Goal: Information Seeking & Learning: Check status

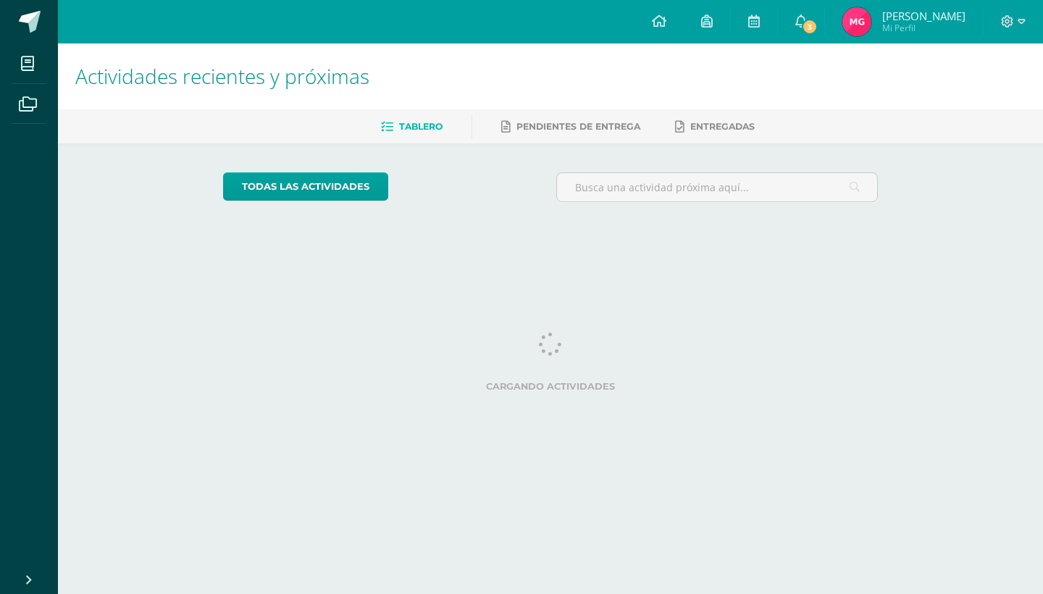
click at [865, 25] on img at bounding box center [856, 21] width 29 height 29
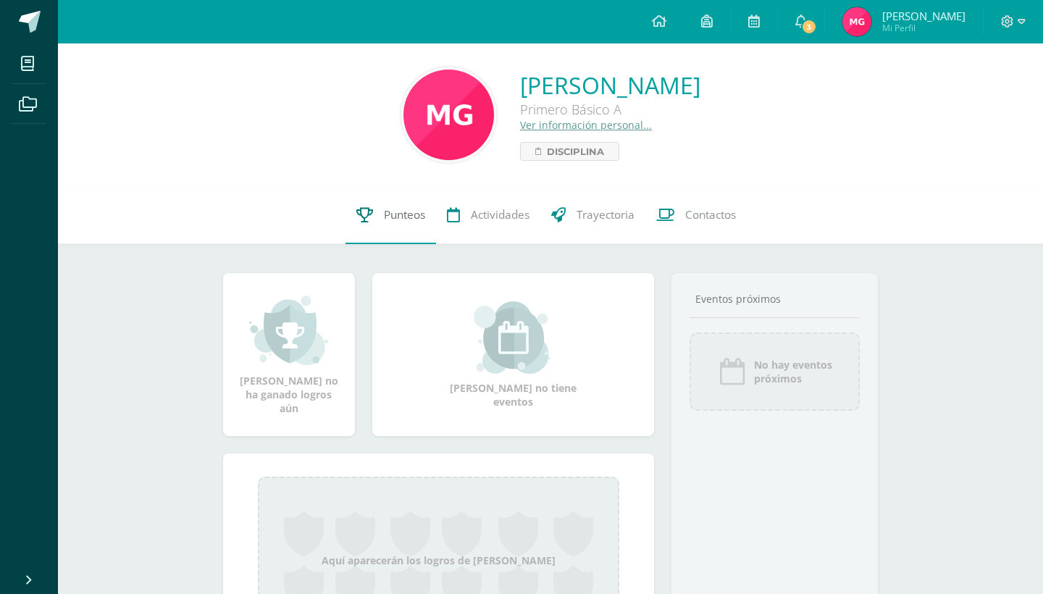
click at [415, 219] on span "Punteos" at bounding box center [404, 214] width 41 height 15
click at [380, 227] on link "Punteos" at bounding box center [391, 215] width 91 height 58
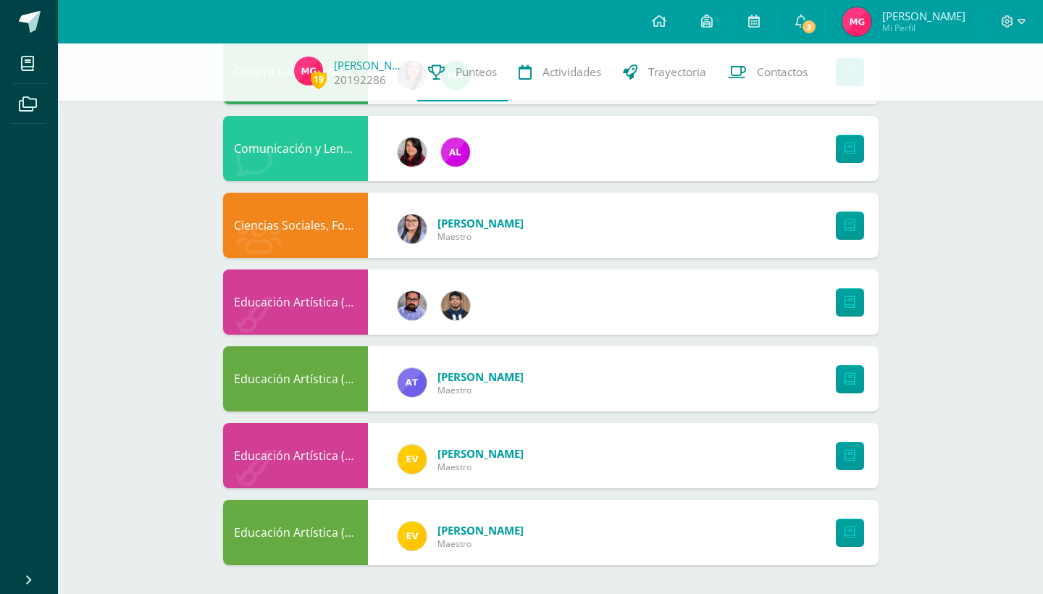
scroll to position [803, 0]
click at [816, 25] on span "3" at bounding box center [809, 27] width 16 height 16
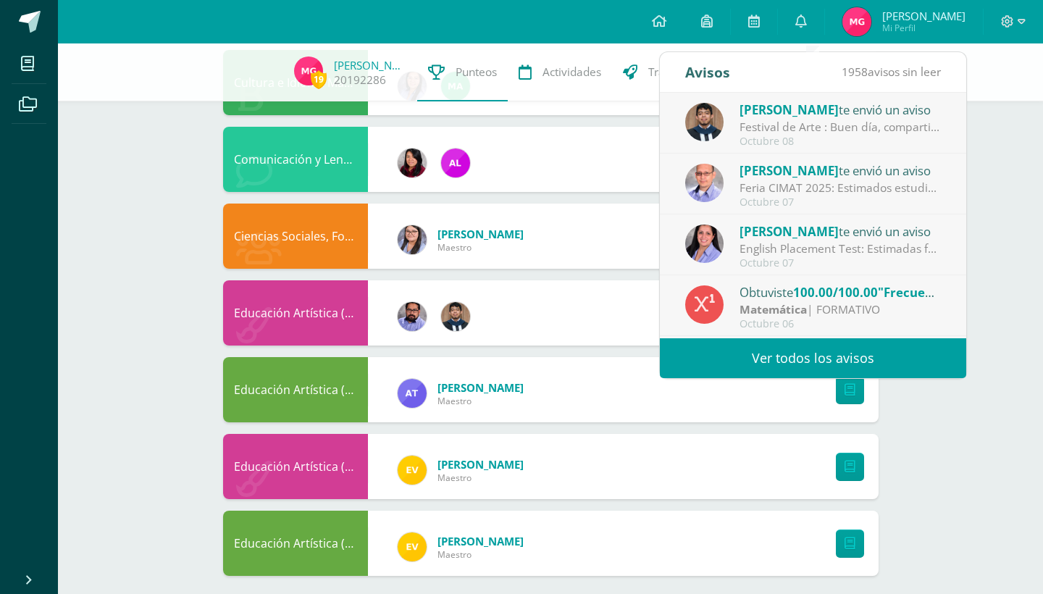
scroll to position [790, 0]
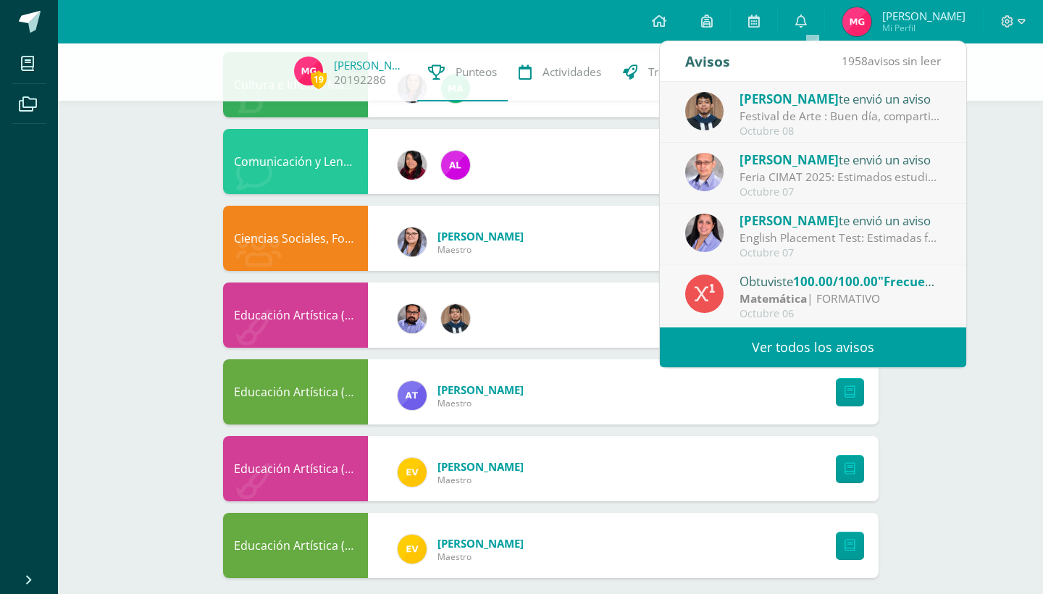
click at [815, 252] on div "Octubre 07" at bounding box center [840, 253] width 201 height 12
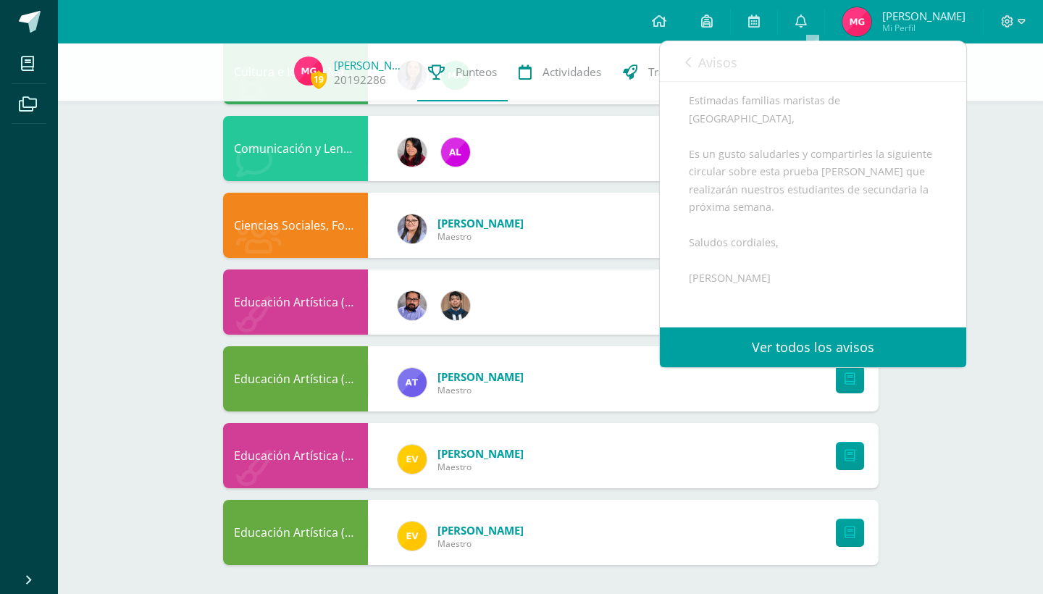
scroll to position [130, 0]
click at [810, 30] on link "0" at bounding box center [801, 21] width 46 height 43
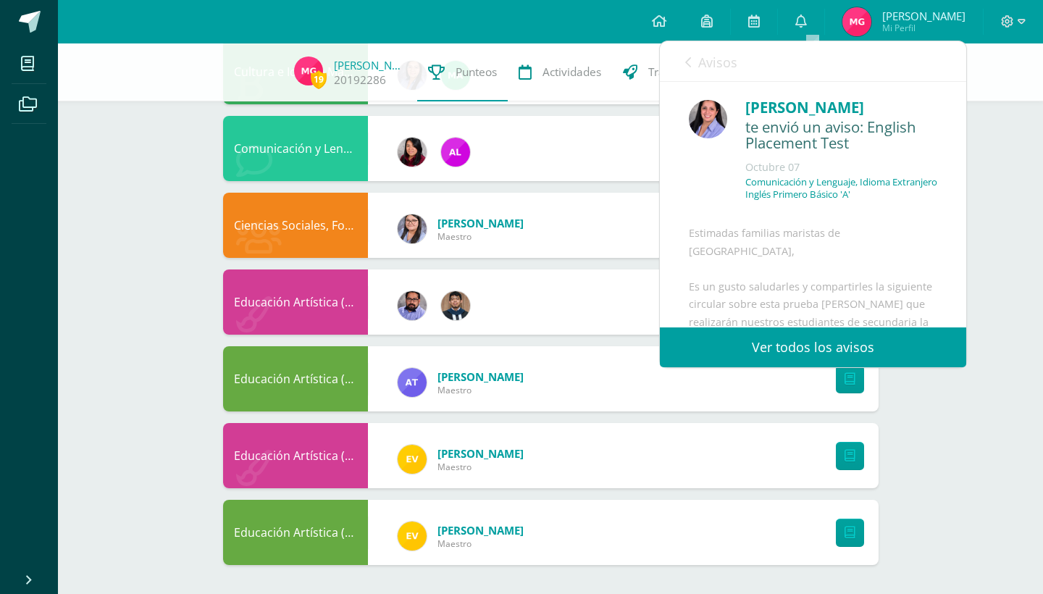
scroll to position [0, 0]
click at [679, 59] on div "Avisos 1957 avisos sin leer Avisos" at bounding box center [813, 61] width 306 height 41
click at [690, 63] on icon at bounding box center [688, 63] width 6 height 12
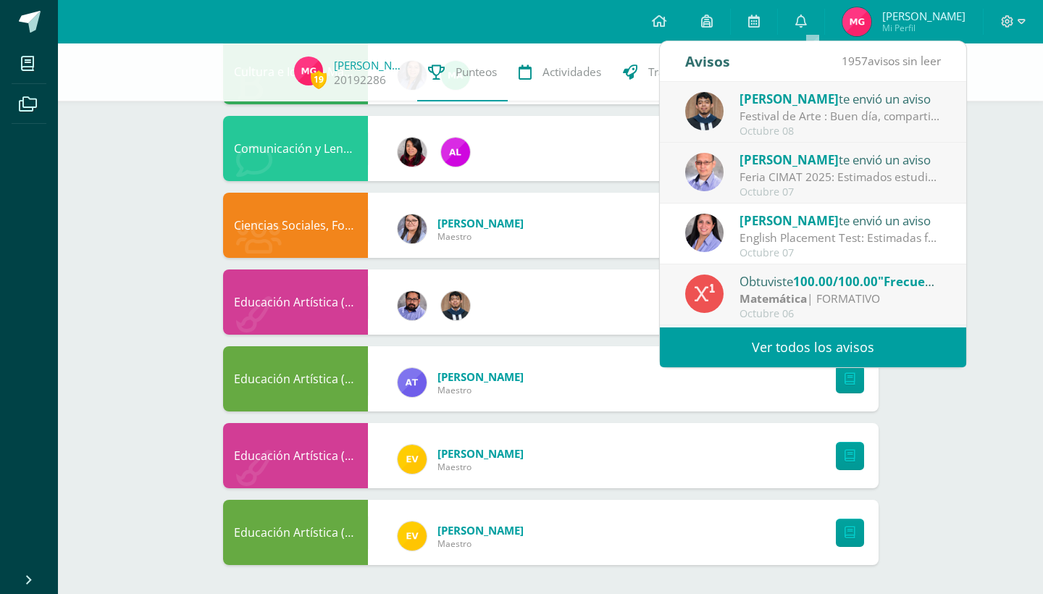
click at [814, 122] on div "Festival de Arte : Buen día, compartimos información importante sobre nuestro f…" at bounding box center [840, 116] width 201 height 17
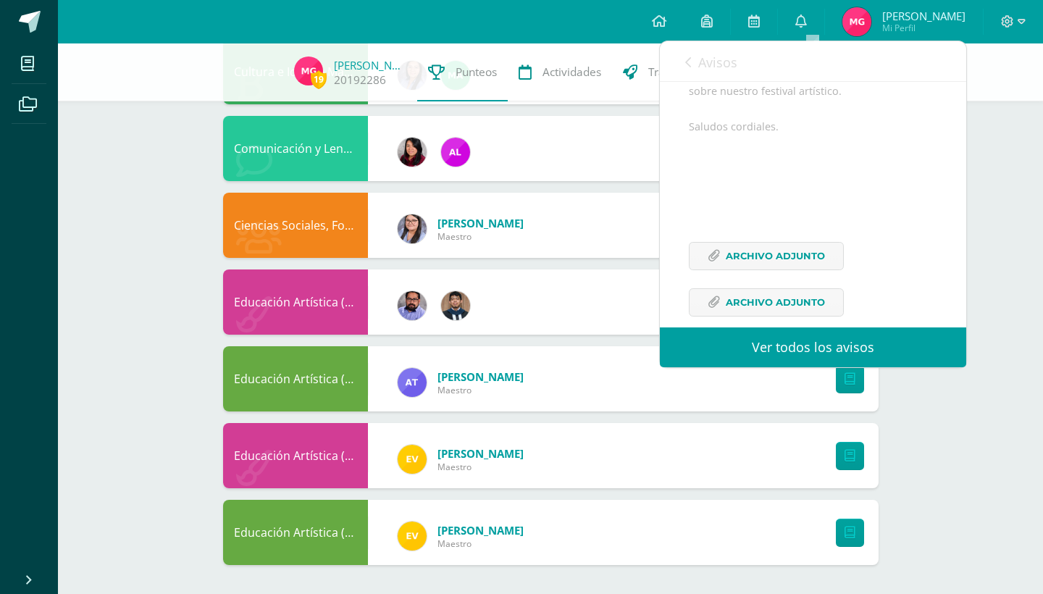
scroll to position [180, 0]
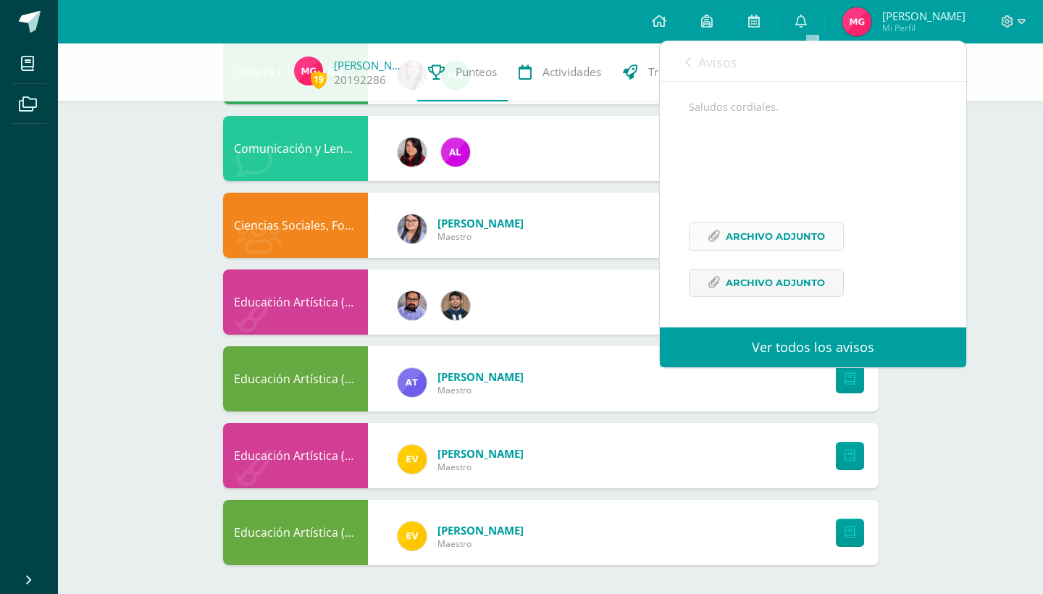
click at [745, 250] on span "Archivo Adjunto" at bounding box center [775, 236] width 99 height 27
click at [807, 29] on span at bounding box center [801, 22] width 12 height 16
click at [695, 59] on link "Avisos" at bounding box center [711, 61] width 52 height 41
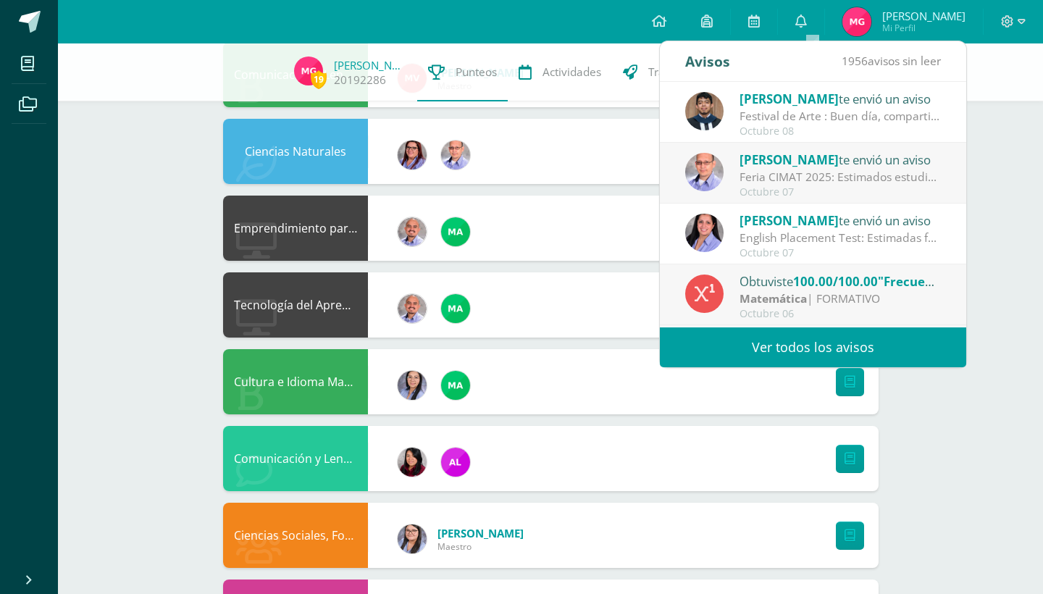
scroll to position [0, 0]
click at [995, 164] on div "19 [PERSON_NAME] 20192286 Punteos Actividades Trayectoria Contactos Pendiente U…" at bounding box center [550, 227] width 985 height 1353
